Goal: Task Accomplishment & Management: Manage account settings

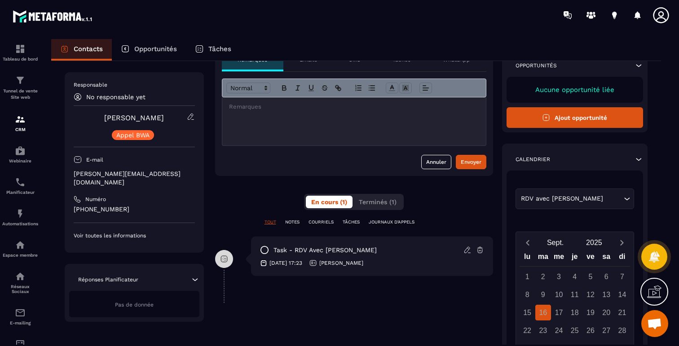
scroll to position [153, 0]
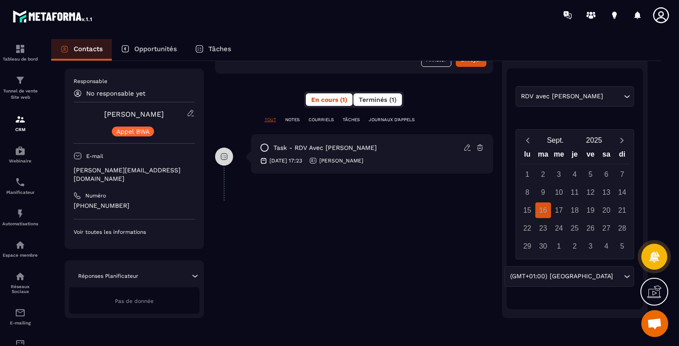
click at [371, 100] on span "Terminés (1)" at bounding box center [378, 99] width 38 height 7
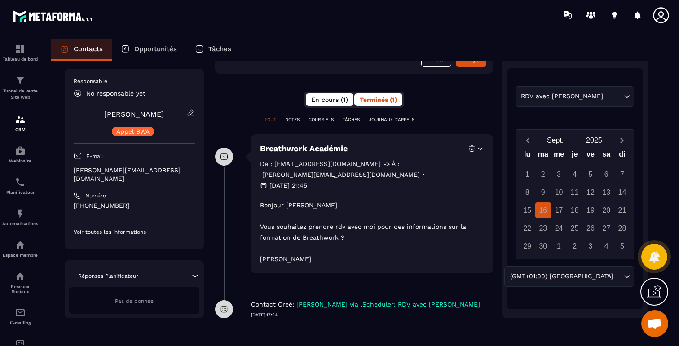
click at [313, 102] on span "En cours (1)" at bounding box center [329, 99] width 37 height 7
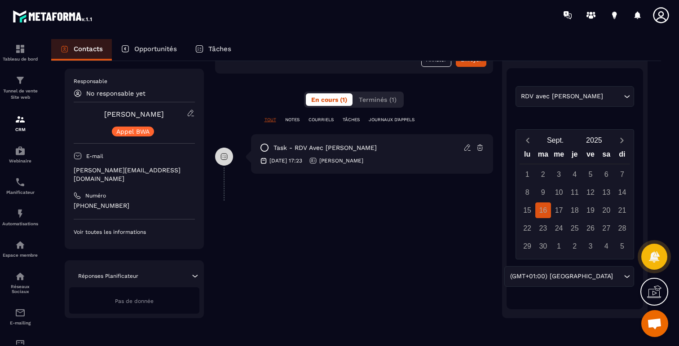
click at [327, 148] on p "task - RDV avec [PERSON_NAME]" at bounding box center [325, 148] width 103 height 9
click at [569, 213] on div "18" at bounding box center [575, 211] width 16 height 16
click at [548, 208] on div "16" at bounding box center [544, 211] width 16 height 16
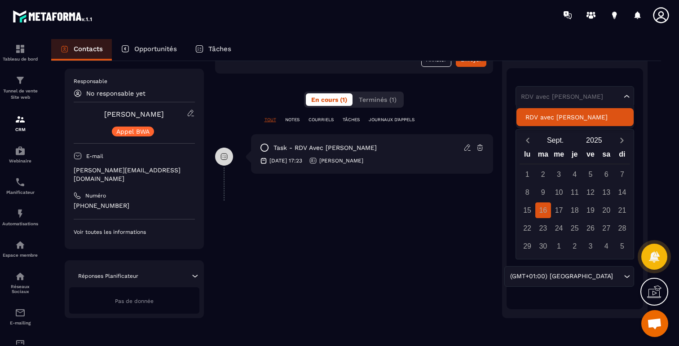
click at [546, 98] on div "RDV avec [PERSON_NAME]" at bounding box center [571, 96] width 105 height 9
click at [546, 98] on input "Search for option" at bounding box center [570, 96] width 103 height 9
click at [545, 119] on p "RDV avec [PERSON_NAME]" at bounding box center [575, 117] width 99 height 9
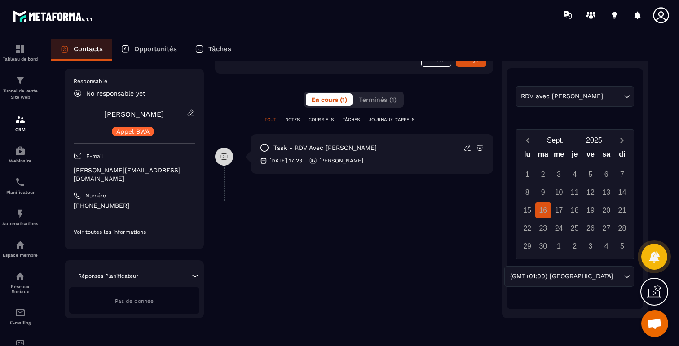
click at [470, 246] on div "**********" at bounding box center [354, 132] width 278 height 371
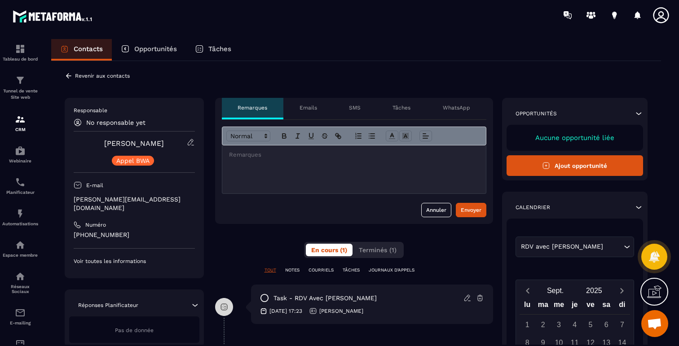
scroll to position [0, 0]
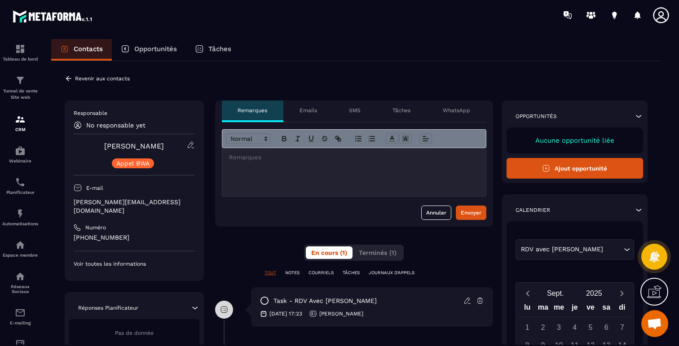
click at [548, 165] on icon at bounding box center [547, 168] width 6 height 6
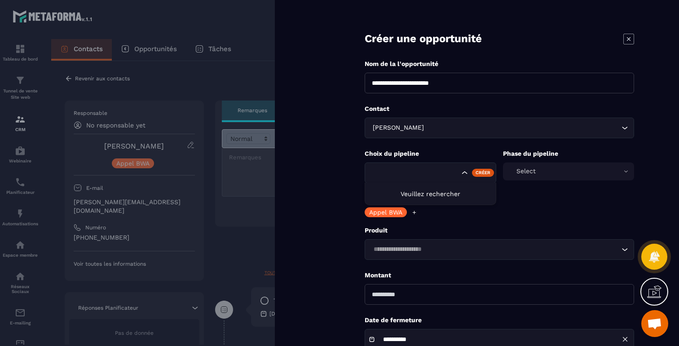
click at [448, 170] on input "Search for option" at bounding box center [415, 173] width 89 height 10
click at [366, 173] on div "Search for option" at bounding box center [431, 173] width 132 height 21
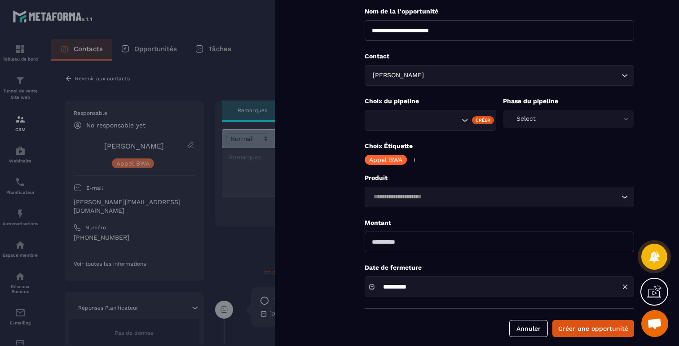
scroll to position [62, 0]
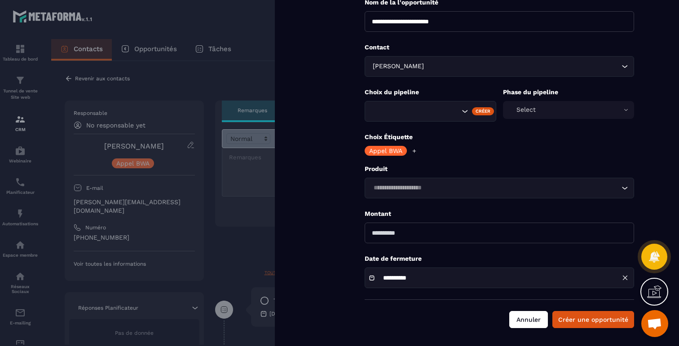
click at [523, 323] on button "Annuler" at bounding box center [529, 319] width 39 height 17
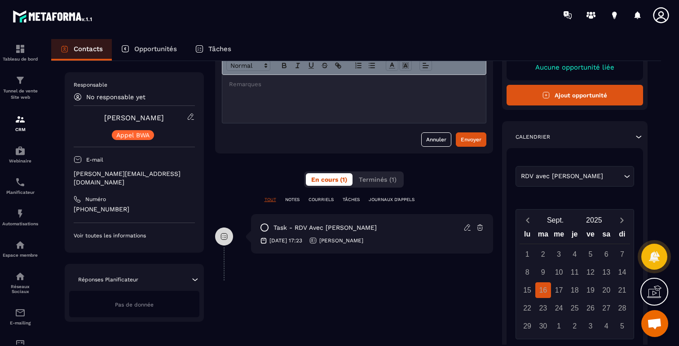
scroll to position [127, 0]
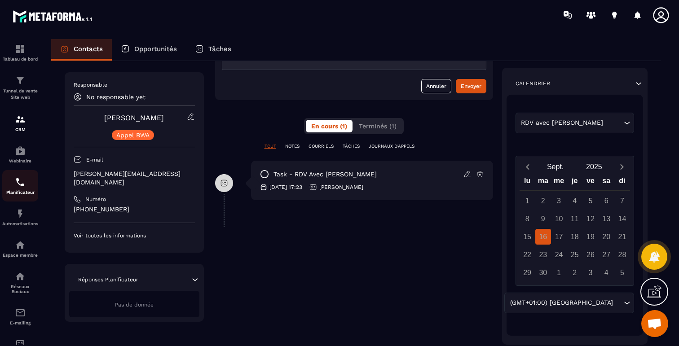
click at [18, 191] on div "Planificateur" at bounding box center [20, 186] width 36 height 18
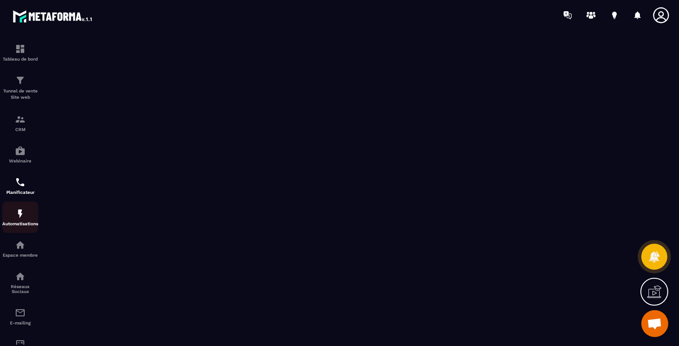
click at [14, 213] on div "Automatisations" at bounding box center [20, 217] width 36 height 18
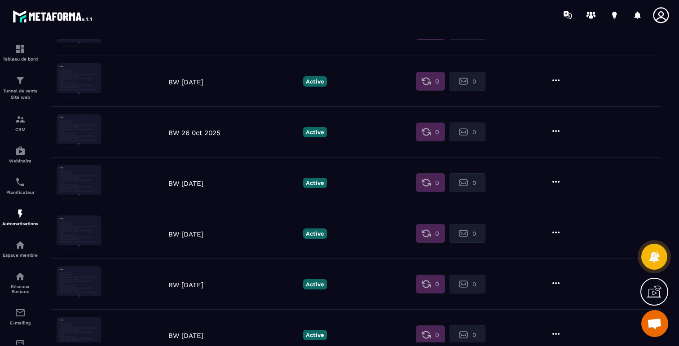
scroll to position [588, 0]
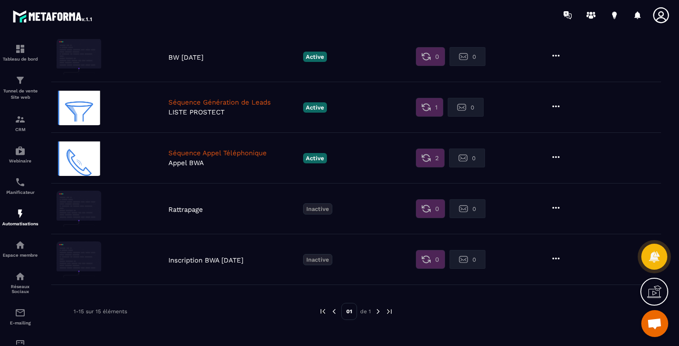
click at [242, 151] on p "Séquence Appel Téléphonique" at bounding box center [233, 153] width 130 height 8
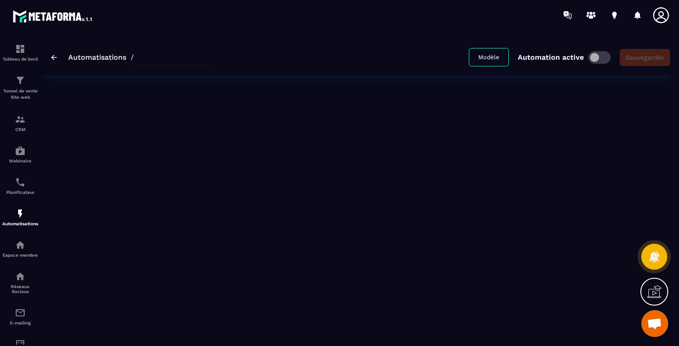
type input "*********"
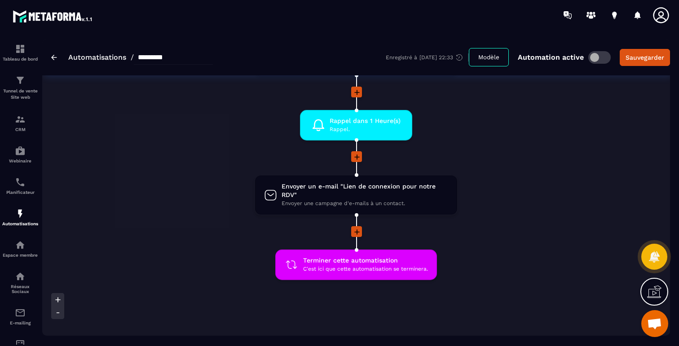
scroll to position [307, 0]
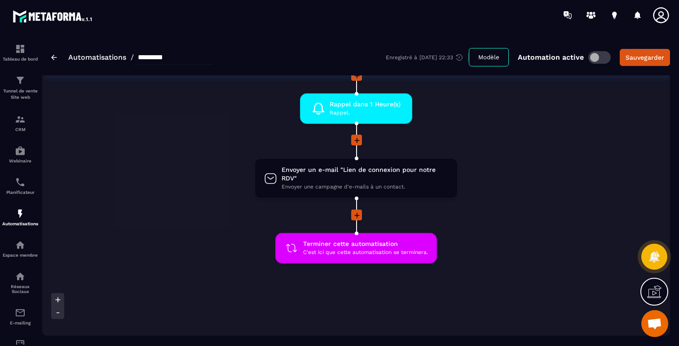
click at [54, 59] on img at bounding box center [54, 57] width 6 height 5
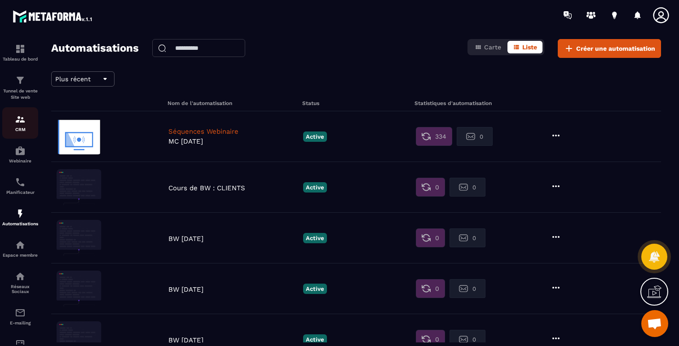
click at [18, 121] on img at bounding box center [20, 119] width 11 height 11
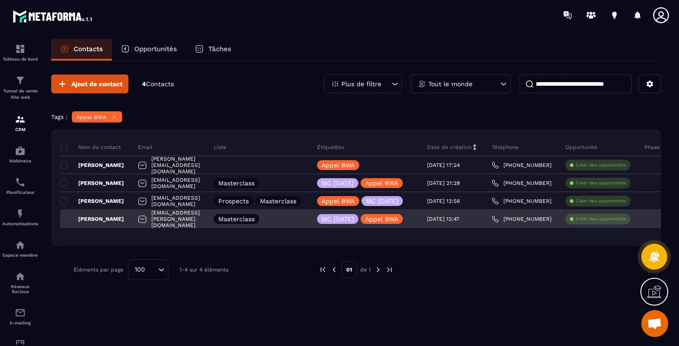
click at [93, 219] on p "[PERSON_NAME]" at bounding box center [92, 219] width 64 height 7
